Goal: Check status: Check status

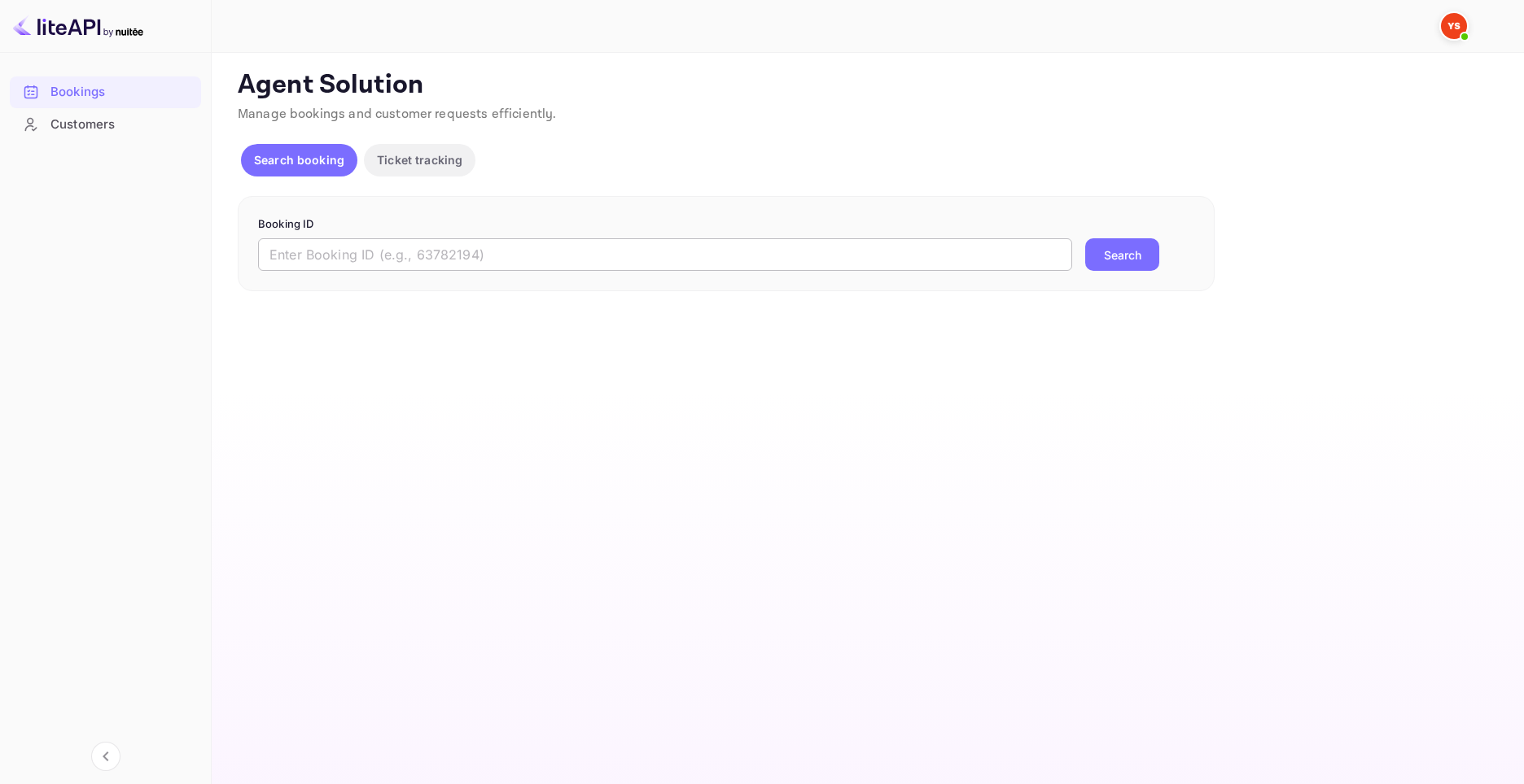
click at [425, 245] on input "text" at bounding box center [665, 254] width 814 height 32
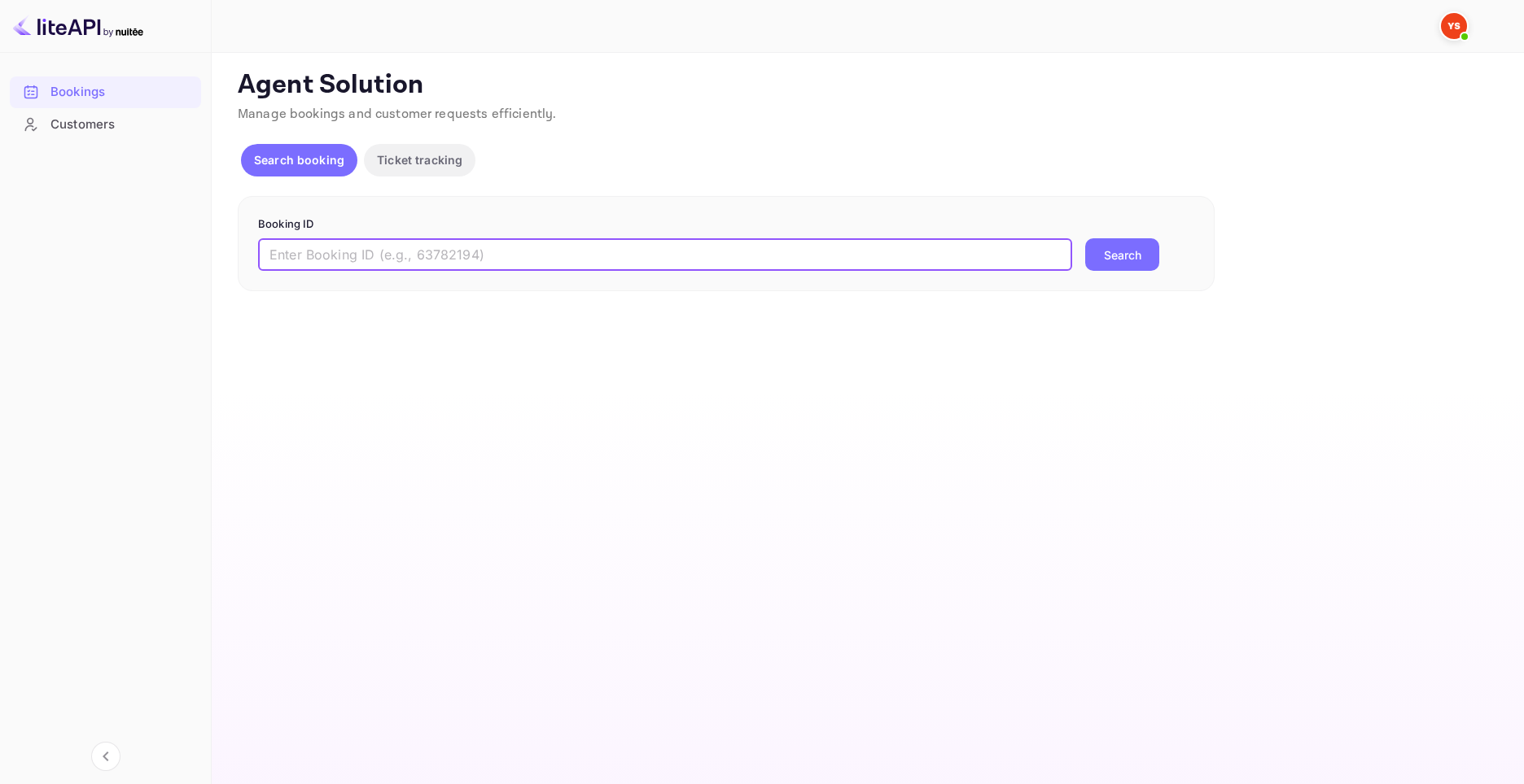
paste input "9314582"
type input "9314582"
click at [1153, 262] on button "Search" at bounding box center [1121, 254] width 74 height 32
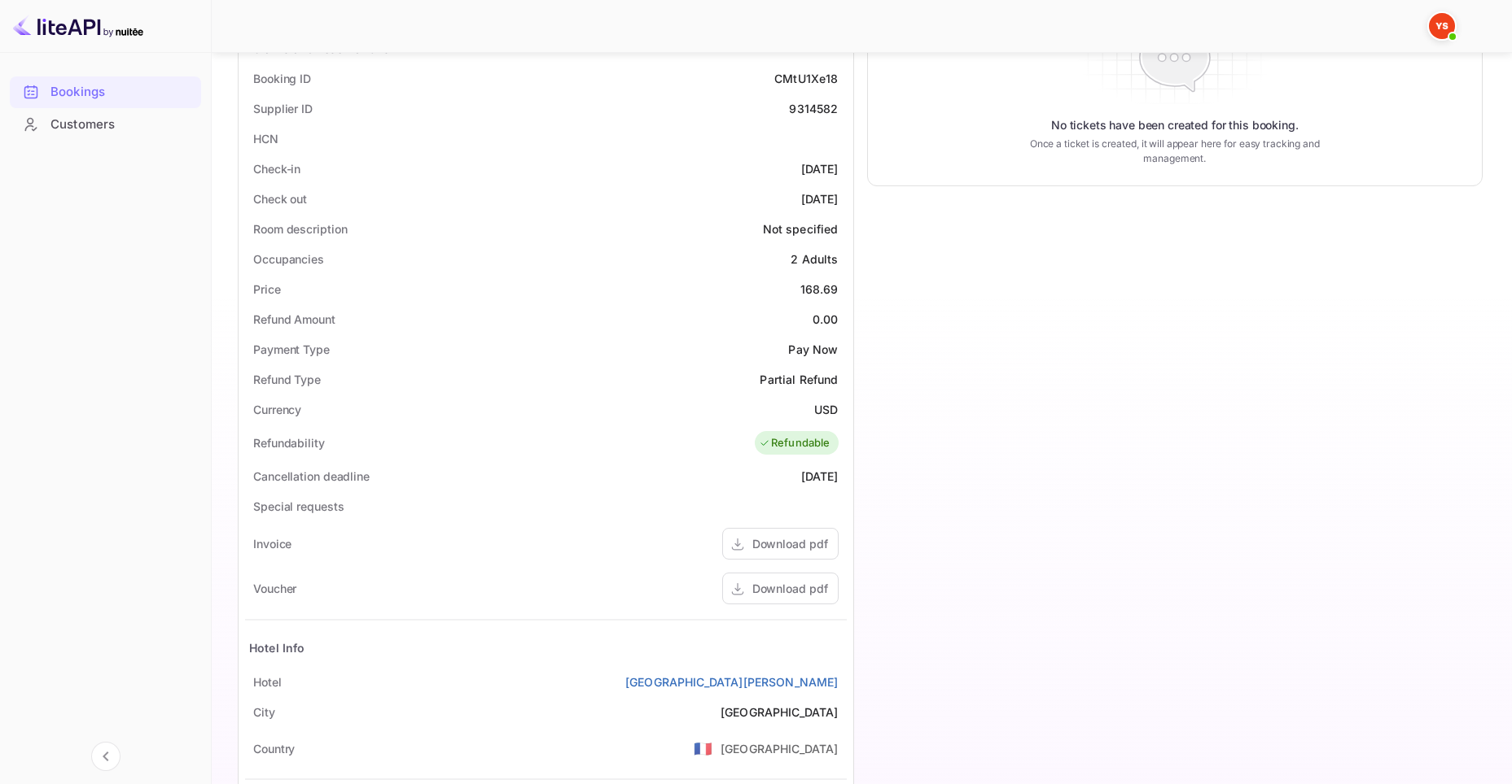
drag, startPoint x: 257, startPoint y: 434, endPoint x: 255, endPoint y: 419, distance: 15.1
click at [227, 433] on div "Unsaved Changes Ticket Affiliate URL [URL][DOMAIN_NAME] Business partner name N…" at bounding box center [852, 332] width 1281 height 1208
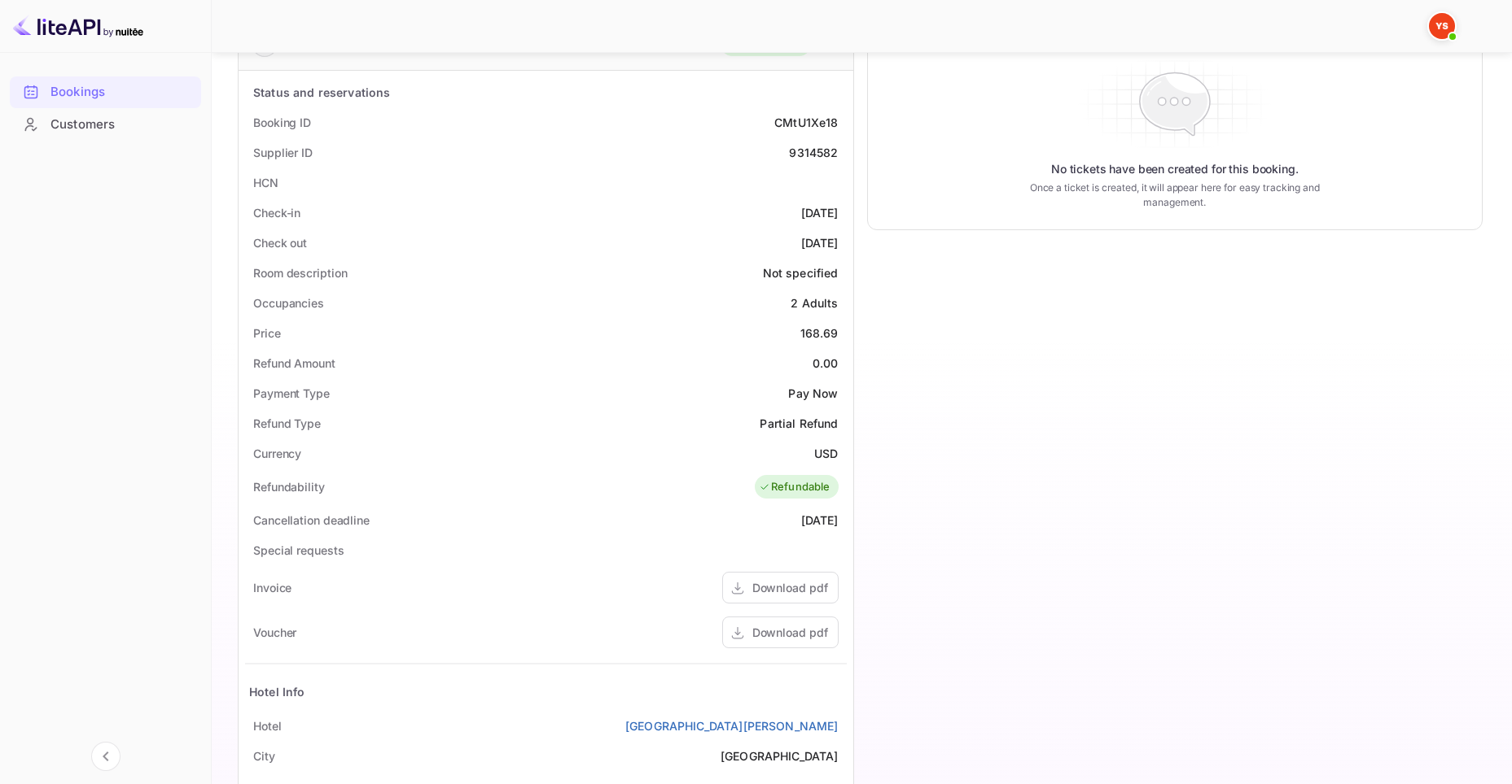
scroll to position [163, 0]
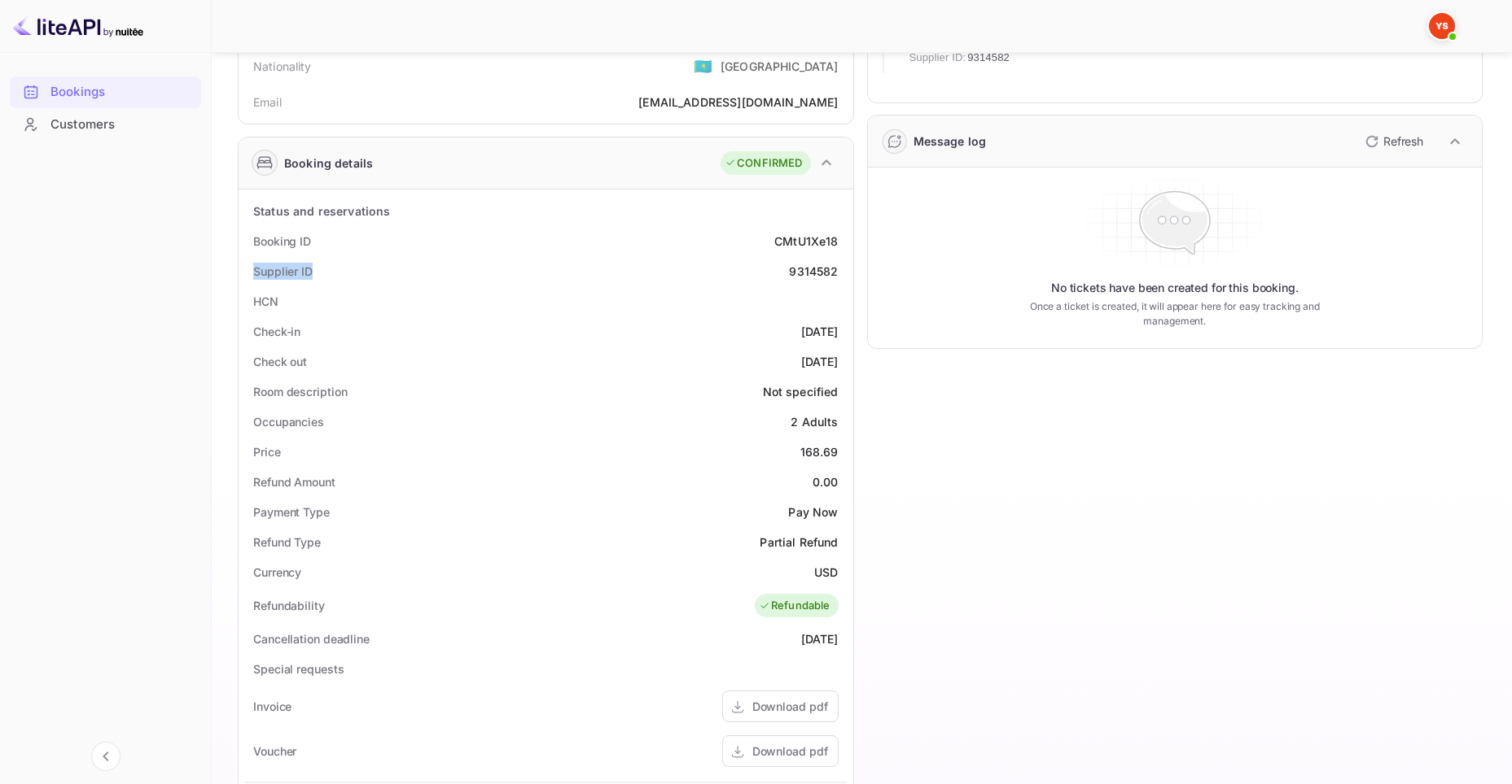
drag, startPoint x: 315, startPoint y: 263, endPoint x: 253, endPoint y: 274, distance: 63.0
click at [253, 274] on div "Supplier ID 9314582" at bounding box center [545, 271] width 601 height 30
copy div "Supplier ID"
drag, startPoint x: 788, startPoint y: 272, endPoint x: 840, endPoint y: 270, distance: 52.0
click at [840, 270] on div "Supplier ID 9314582" at bounding box center [545, 271] width 601 height 30
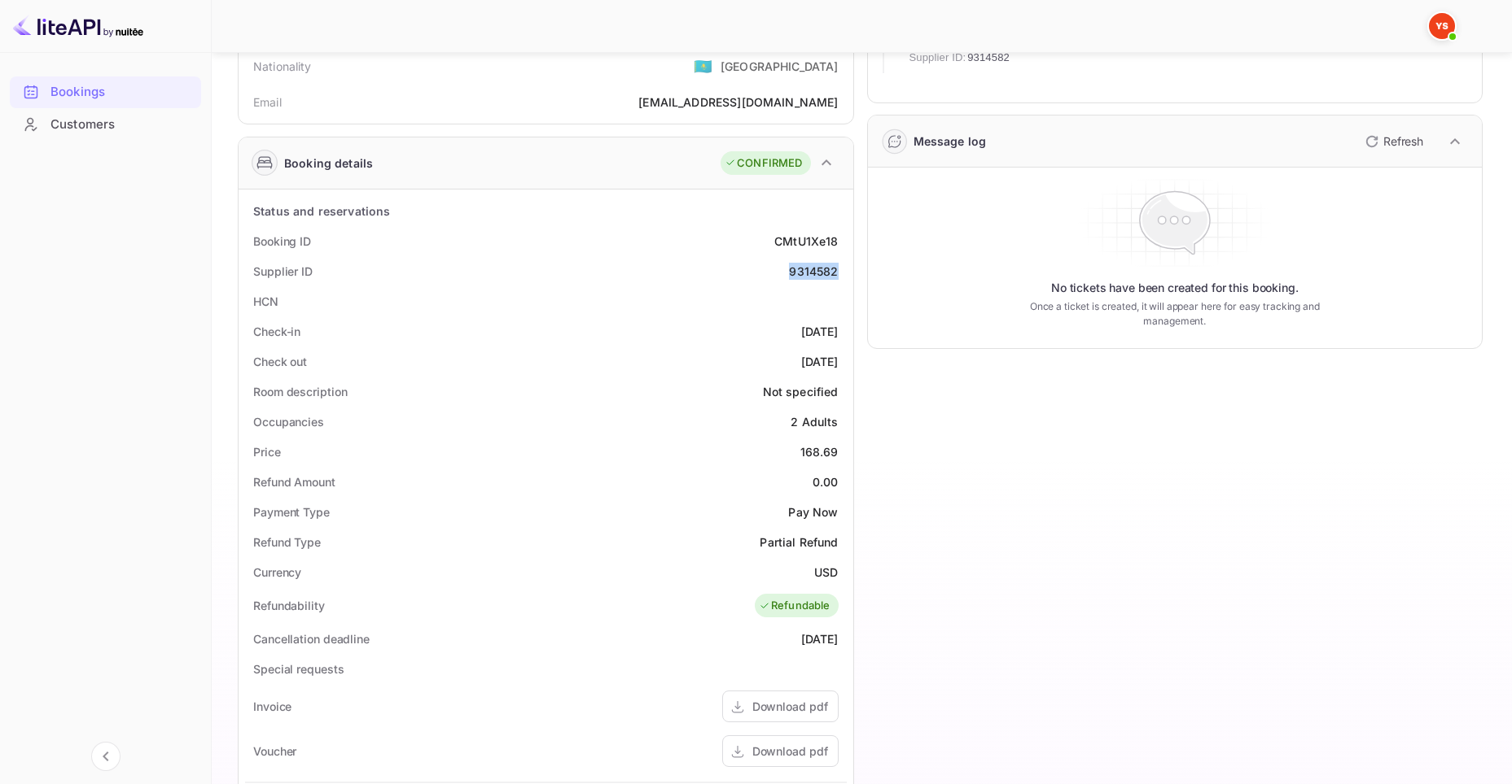
copy div "9314582"
drag, startPoint x: 246, startPoint y: 234, endPoint x: 313, endPoint y: 243, distance: 67.6
click at [313, 243] on div "Booking ID CMtU1Xe18" at bounding box center [545, 241] width 601 height 30
copy div "Booking ID"
drag, startPoint x: 755, startPoint y: 239, endPoint x: 840, endPoint y: 238, distance: 85.0
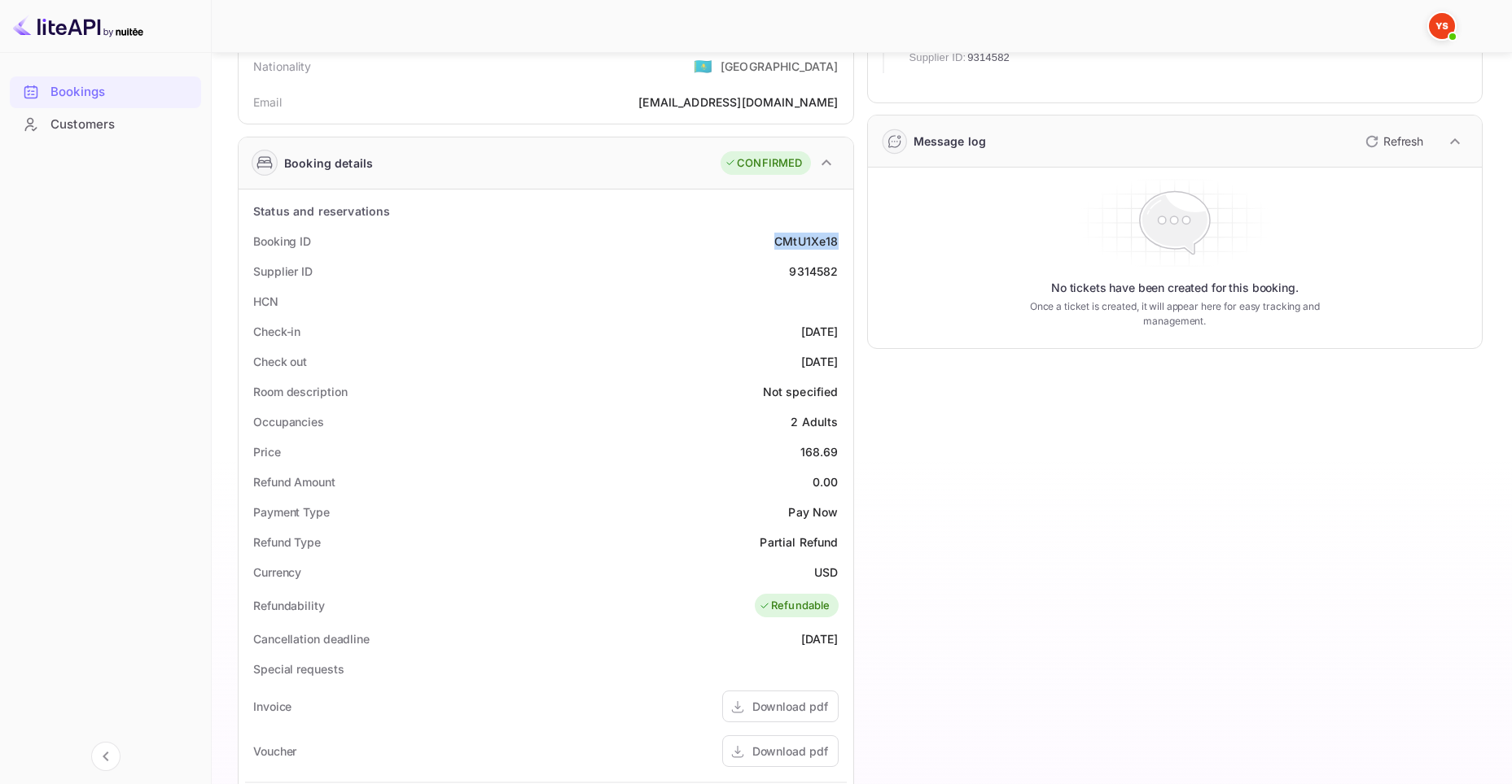
click at [840, 238] on div "Booking ID CMtU1Xe18" at bounding box center [545, 241] width 601 height 30
copy div "CMtU1Xe18"
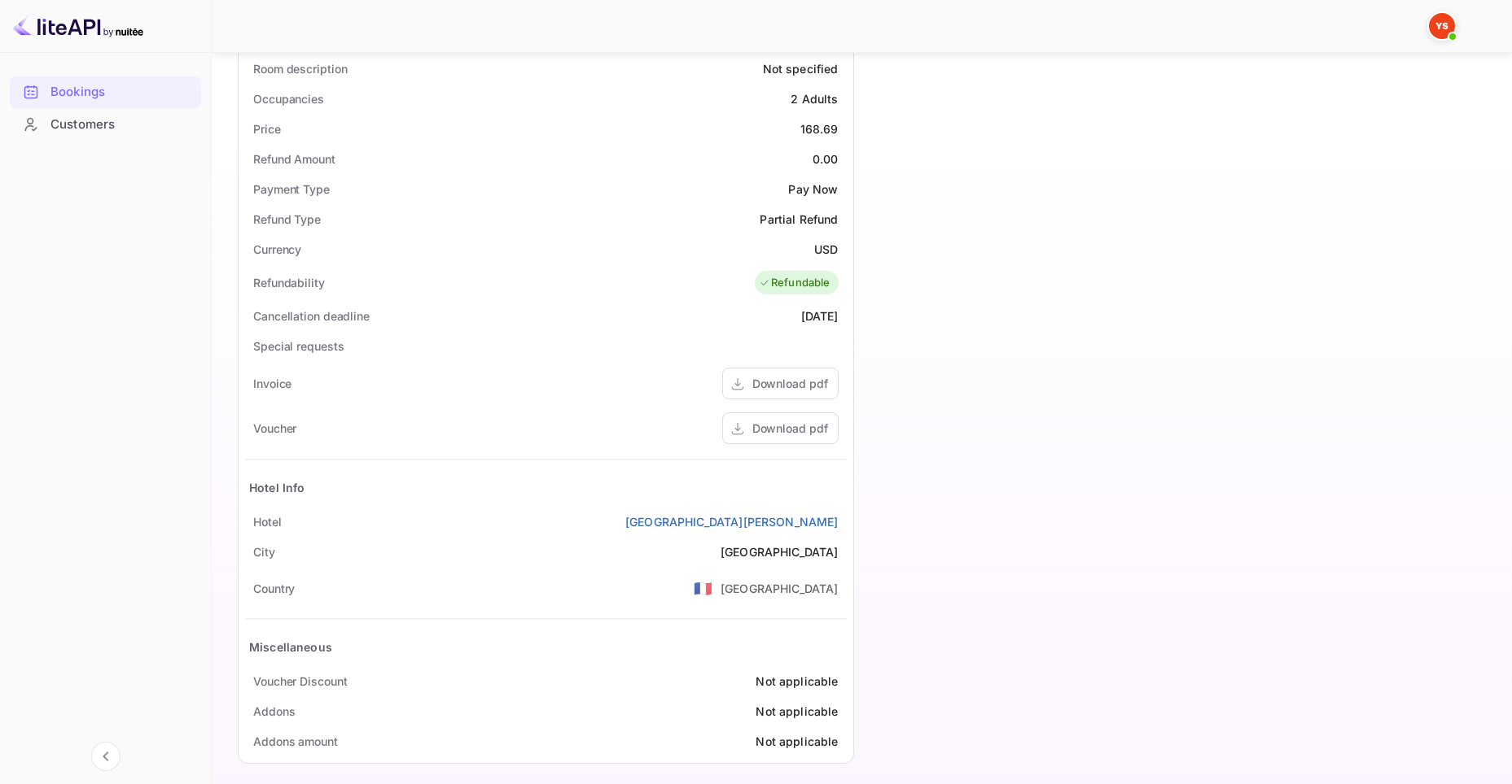
scroll to position [496, 0]
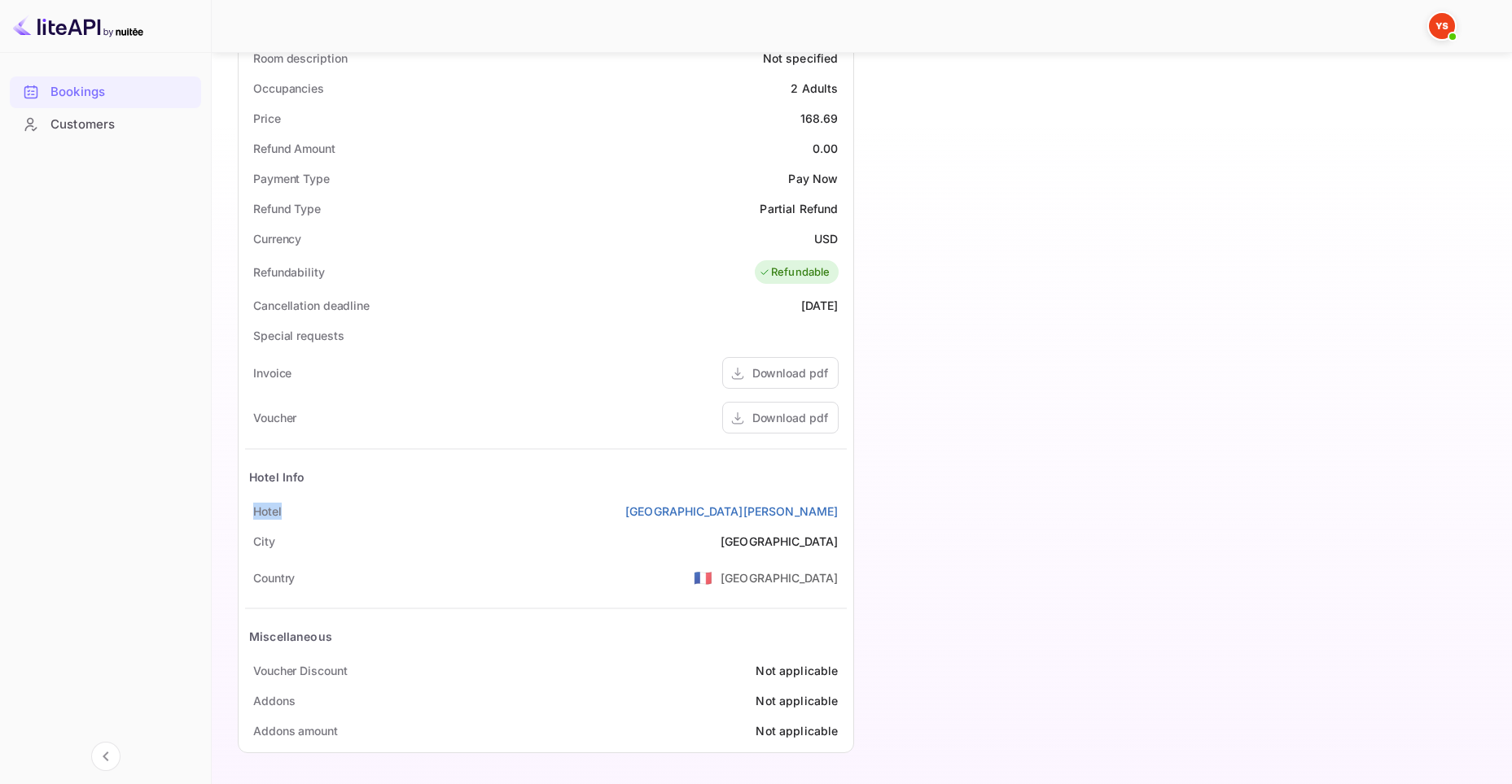
drag, startPoint x: 240, startPoint y: 514, endPoint x: 294, endPoint y: 514, distance: 54.0
click at [294, 514] on div "Status and reservations Booking ID CMtU1Xe18 Supplier ID 9314582 HCN Check-in […" at bounding box center [545, 304] width 615 height 897
copy div "Hotel"
drag, startPoint x: 722, startPoint y: 506, endPoint x: 843, endPoint y: 506, distance: 121.0
click at [843, 506] on div "[GEOGRAPHIC_DATA][PERSON_NAME]" at bounding box center [545, 511] width 601 height 30
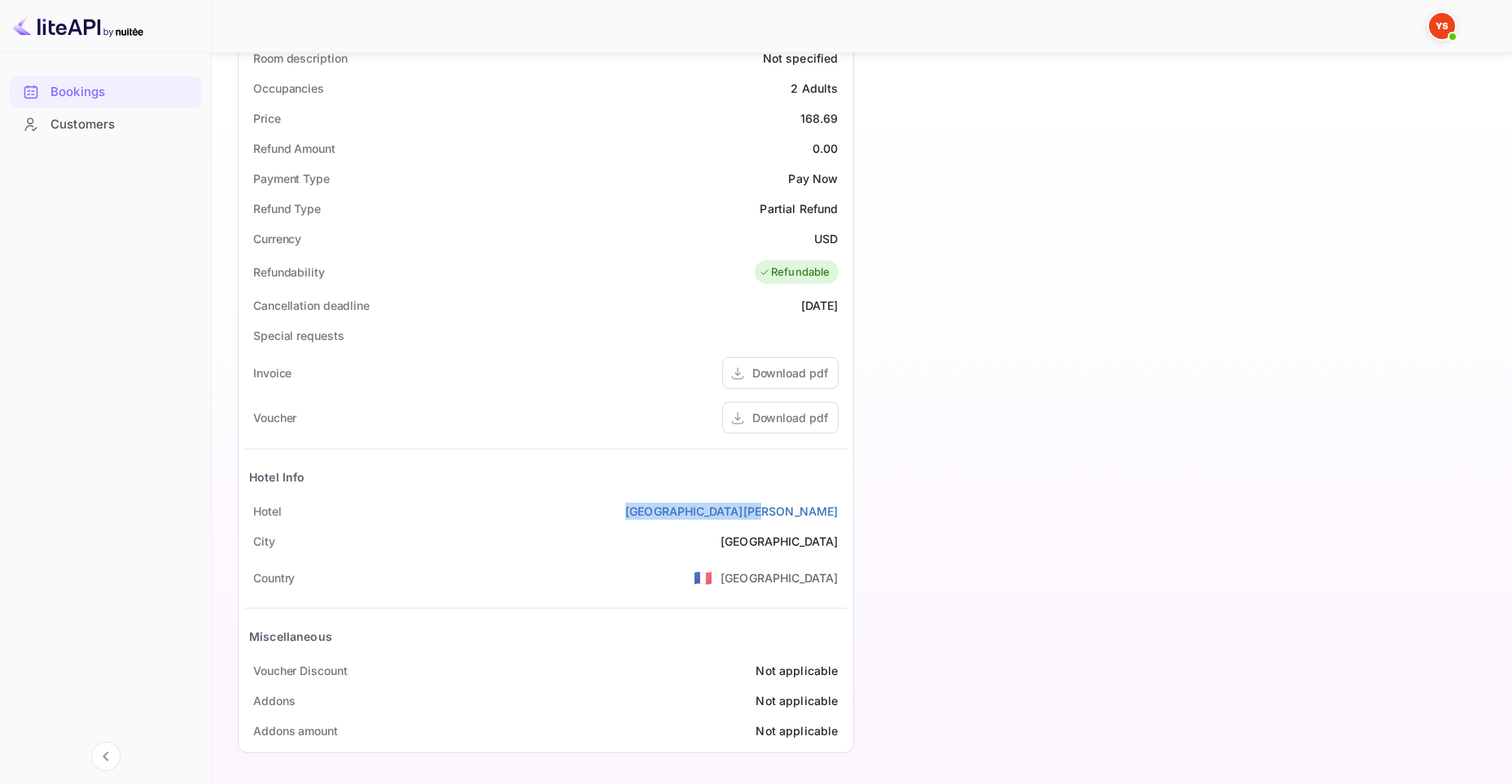
copy link "[GEOGRAPHIC_DATA][PERSON_NAME]"
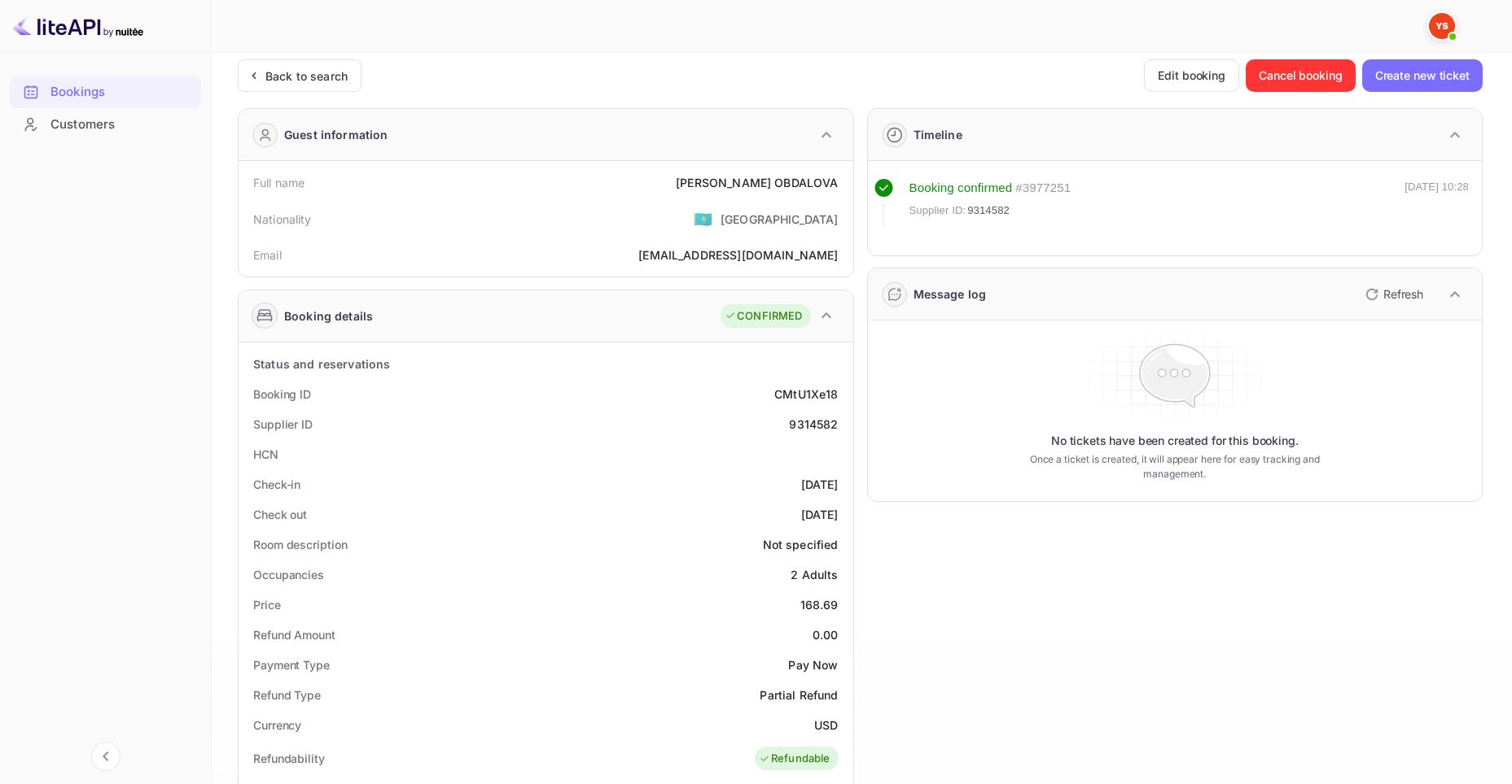
scroll to position [8, 0]
drag, startPoint x: 239, startPoint y: 178, endPoint x: 319, endPoint y: 189, distance: 80.8
click at [319, 189] on div "Full name [PERSON_NAME] OBDALOVA Nationality 🇰🇿 [DEMOGRAPHIC_DATA] Email [EMAIL…" at bounding box center [545, 220] width 615 height 116
copy div "Full name"
drag, startPoint x: 684, startPoint y: 183, endPoint x: 836, endPoint y: 184, distance: 152.0
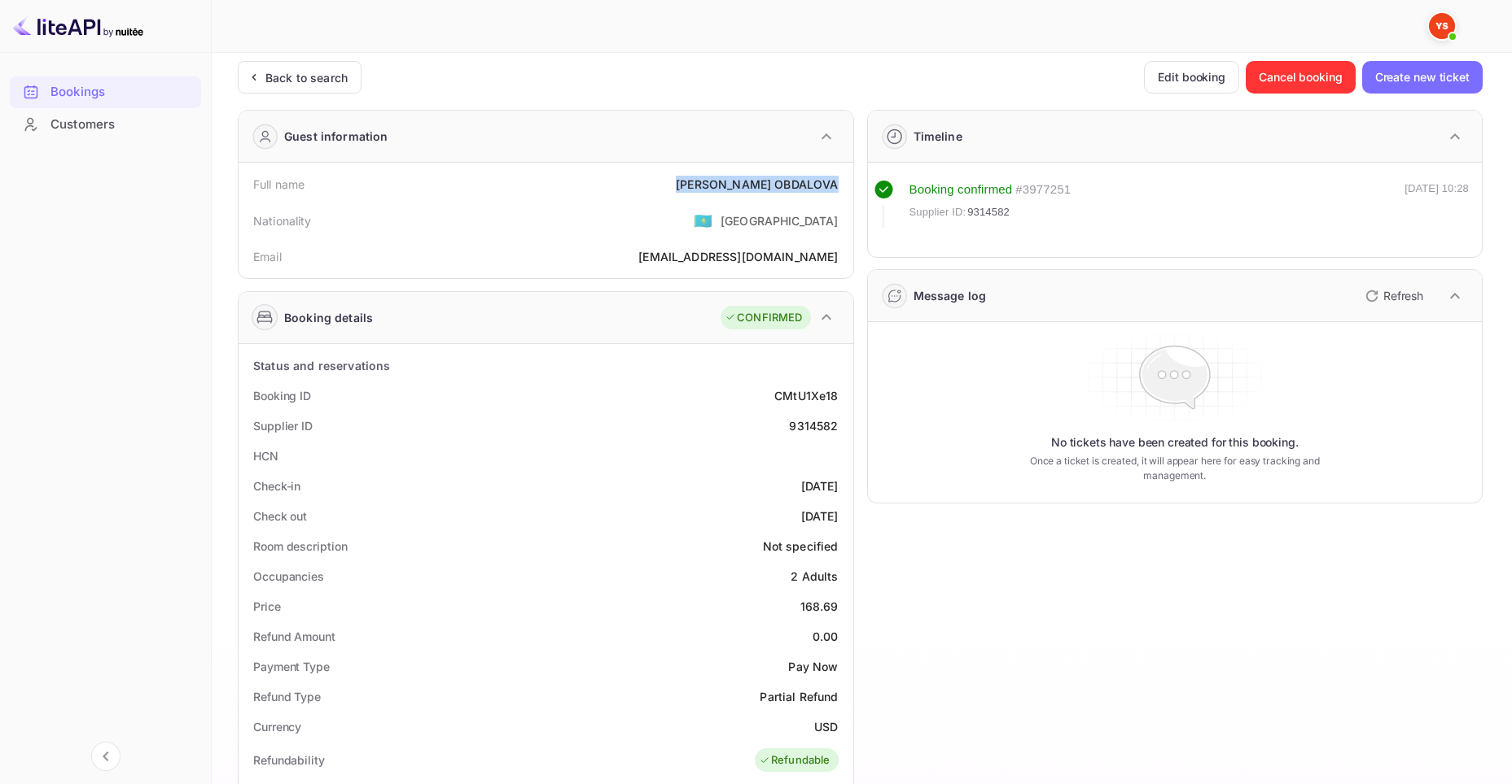
click at [836, 184] on div "Full name [PERSON_NAME]" at bounding box center [545, 184] width 601 height 30
copy div "[PERSON_NAME] OBDALOVA"
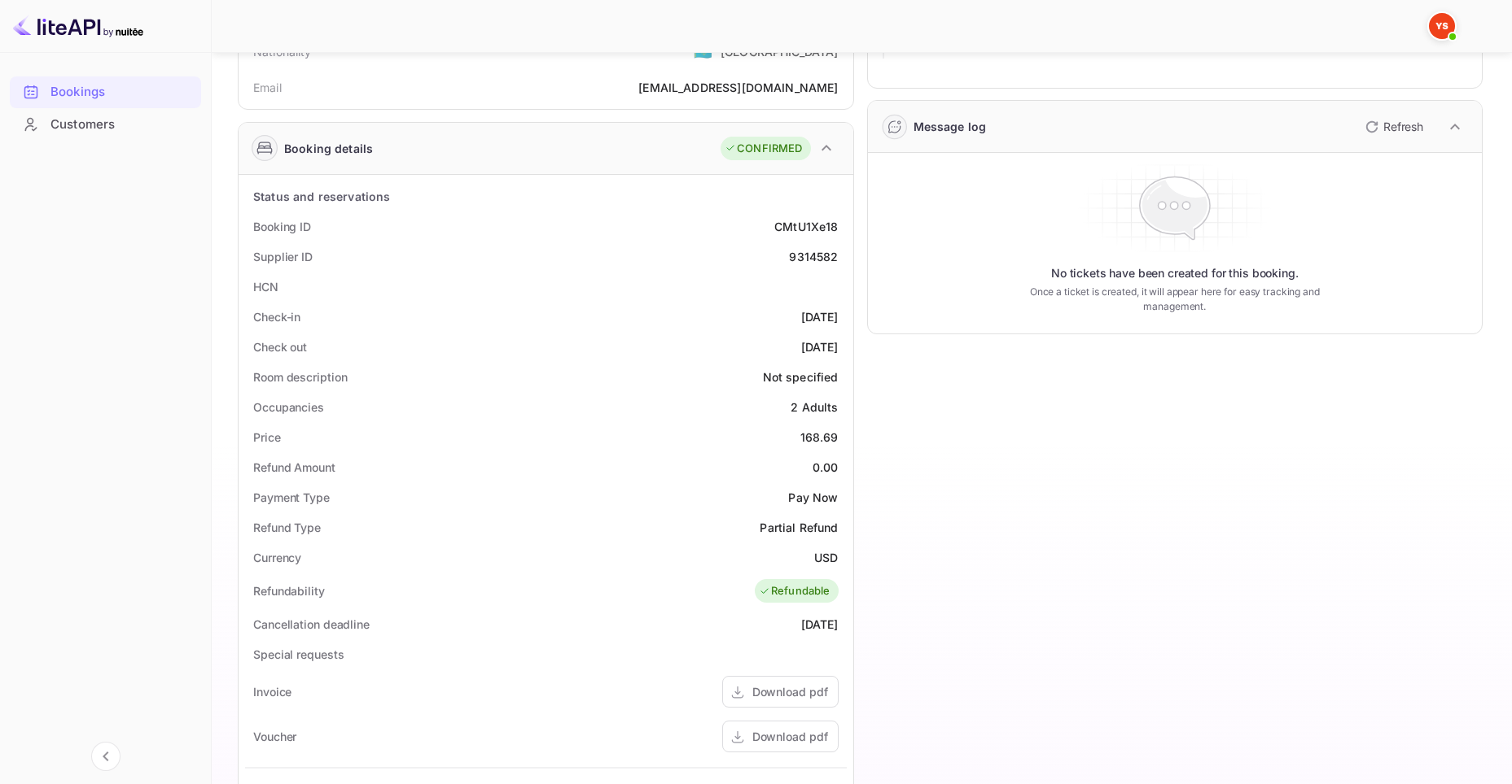
scroll to position [171, 0]
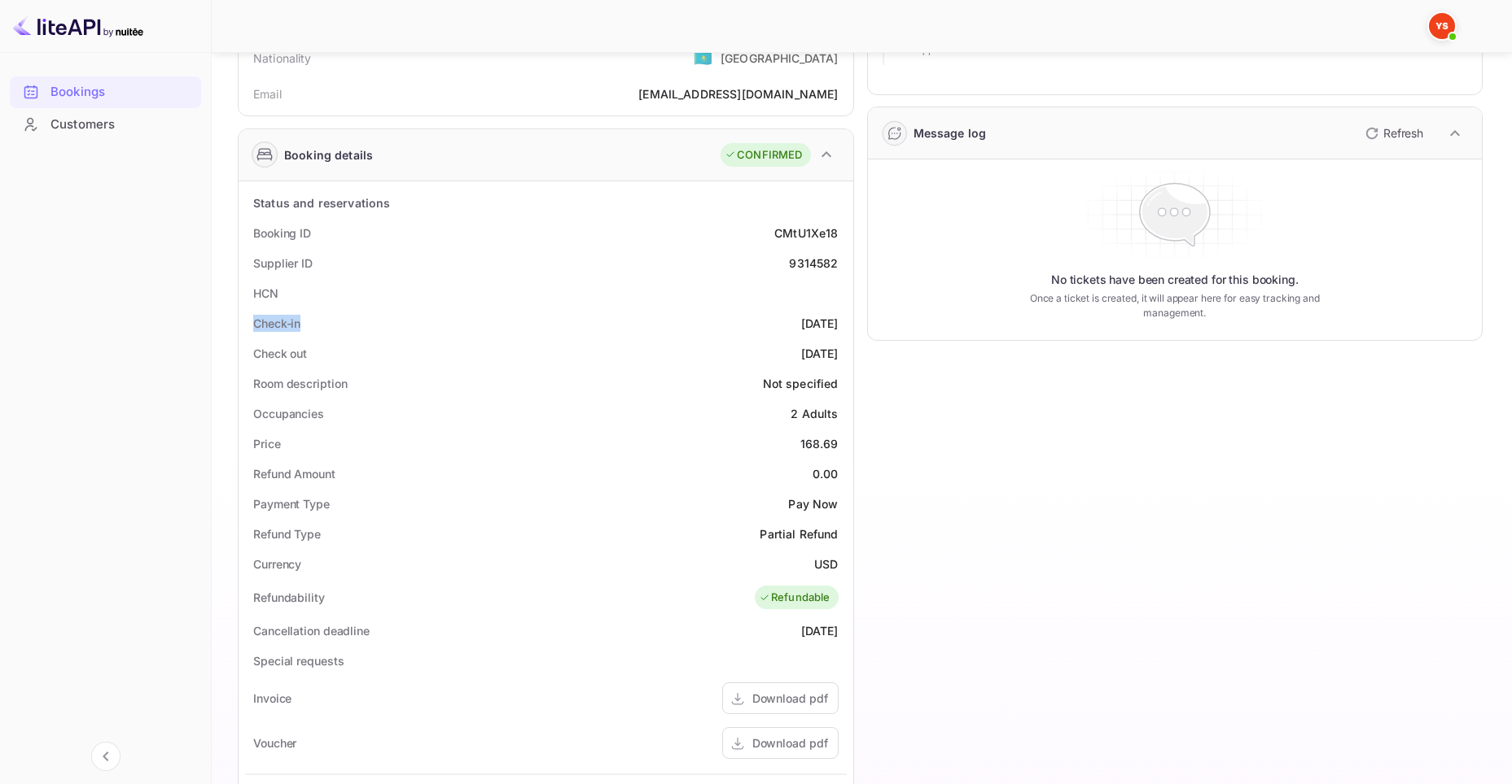
drag, startPoint x: 251, startPoint y: 323, endPoint x: 323, endPoint y: 326, distance: 72.1
click at [323, 326] on div "Check-in [DATE]" at bounding box center [545, 323] width 601 height 30
copy div "Check-in"
drag, startPoint x: 760, startPoint y: 322, endPoint x: 839, endPoint y: 321, distance: 79.0
click at [839, 321] on div "Check-in [DATE]" at bounding box center [545, 323] width 601 height 30
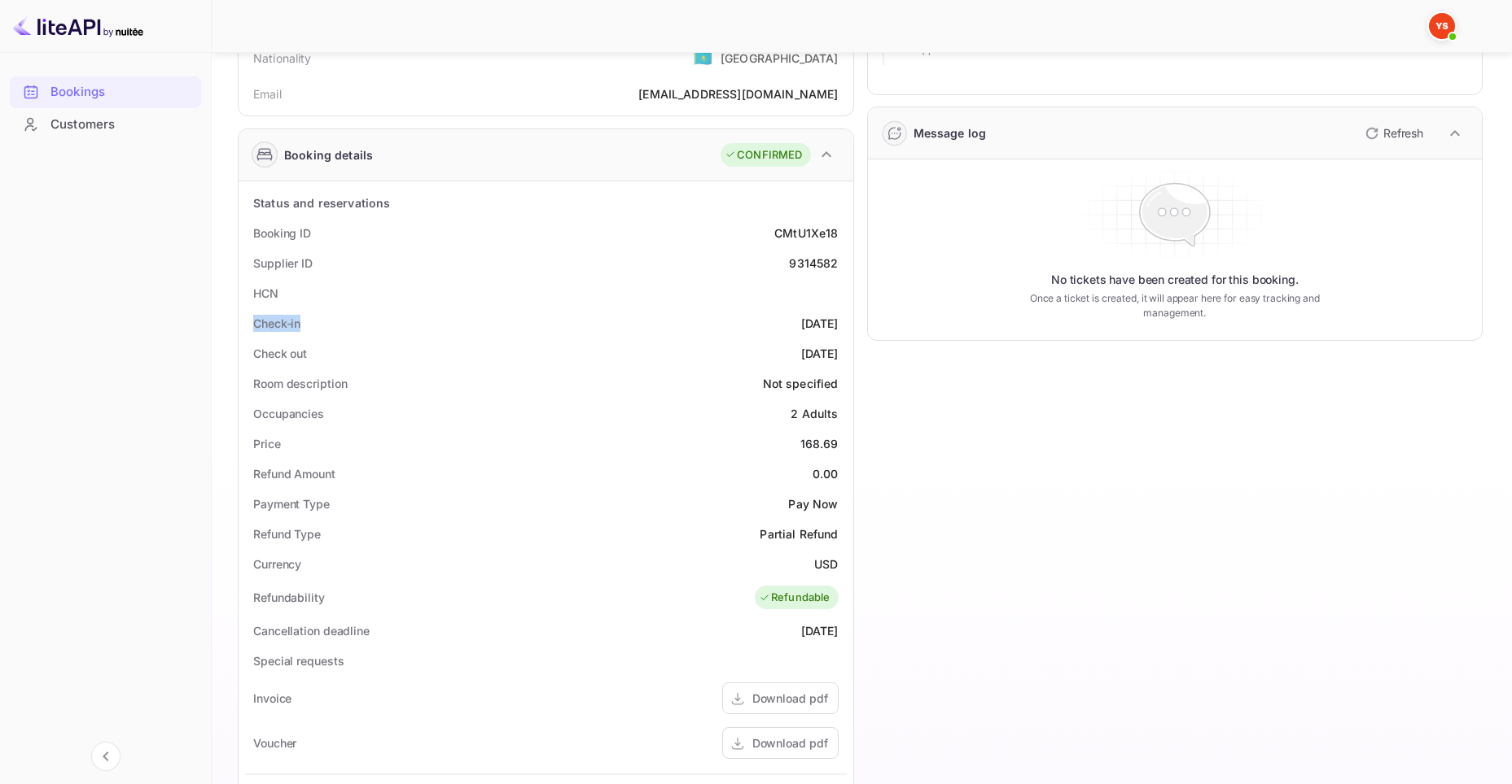
copy div "[DATE]"
drag, startPoint x: 250, startPoint y: 351, endPoint x: 318, endPoint y: 354, distance: 68.1
click at [318, 354] on div "Check out [DATE]" at bounding box center [545, 354] width 601 height 30
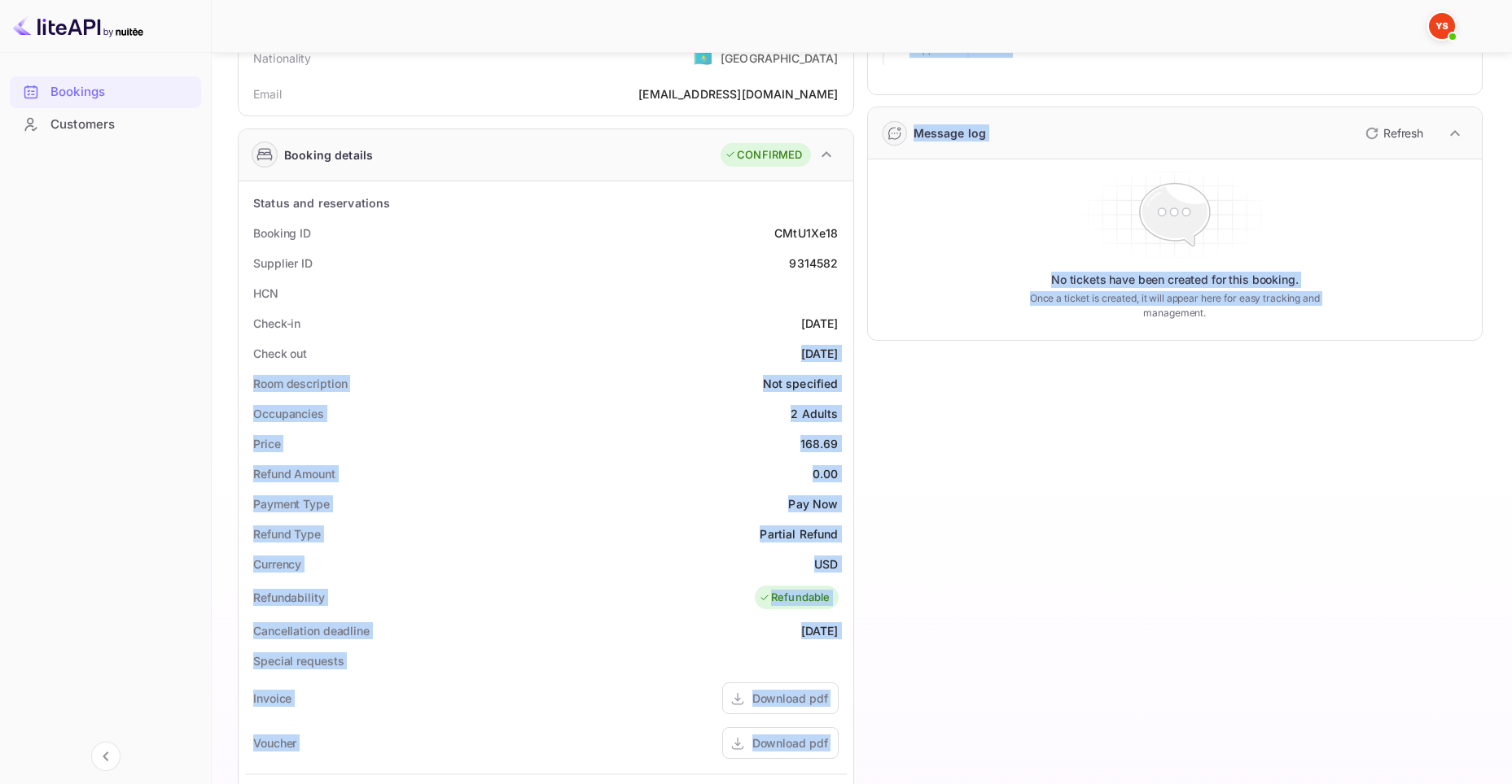
drag, startPoint x: 768, startPoint y: 357, endPoint x: 854, endPoint y: 357, distance: 86.0
click at [854, 357] on div "Guest information Full name [PERSON_NAME] OBDALOVA Nationality 🇰🇿 [DEMOGRAPHIC_…" at bounding box center [854, 512] width 1258 height 1156
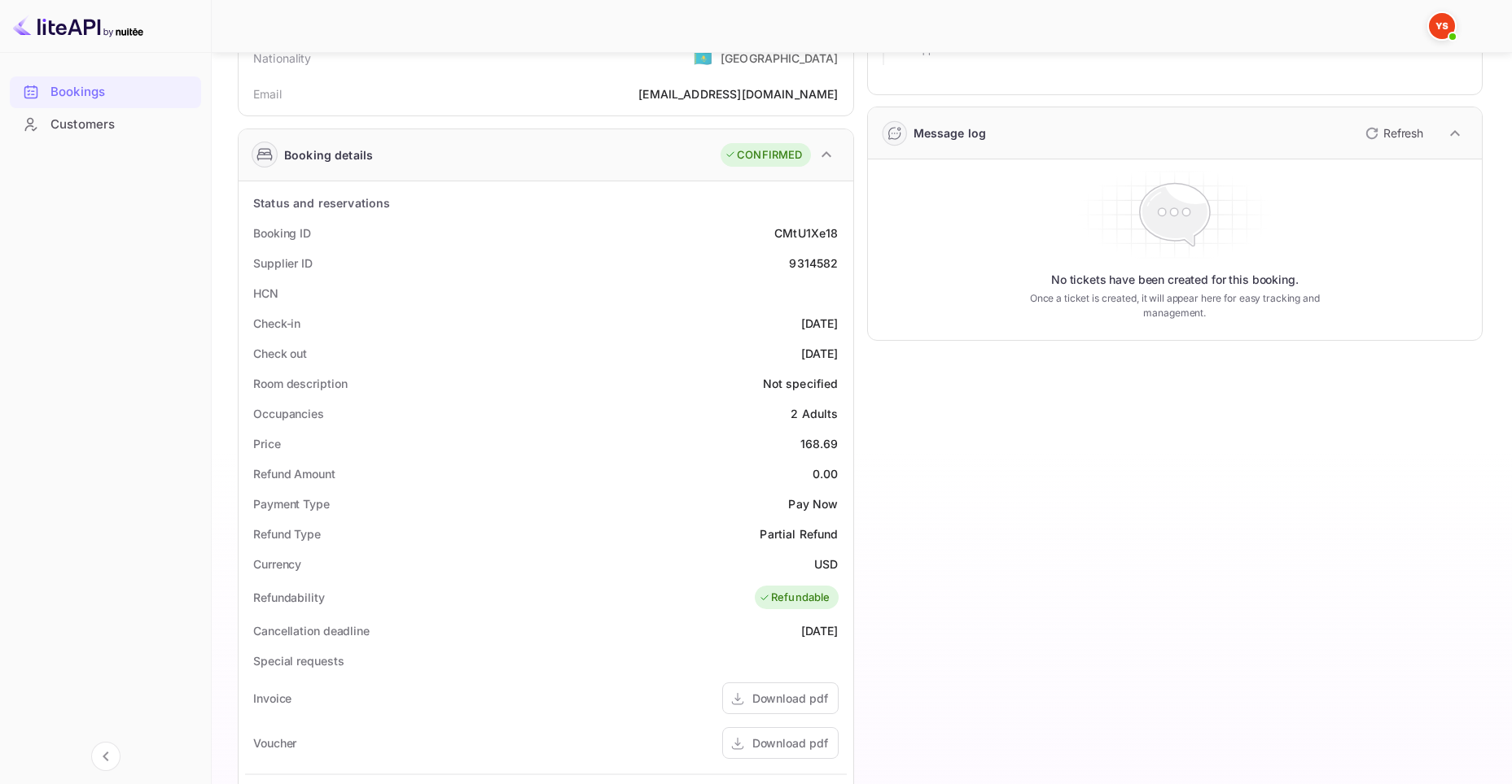
click at [758, 333] on div "Check-in [DATE]" at bounding box center [545, 323] width 601 height 30
drag, startPoint x: 773, startPoint y: 350, endPoint x: 838, endPoint y: 353, distance: 65.1
click at [838, 353] on div "[DATE]" at bounding box center [819, 354] width 38 height 18
